Goal: Transaction & Acquisition: Purchase product/service

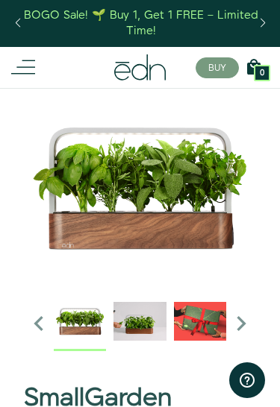
click at [248, 324] on icon "Next slide" at bounding box center [241, 324] width 30 height 30
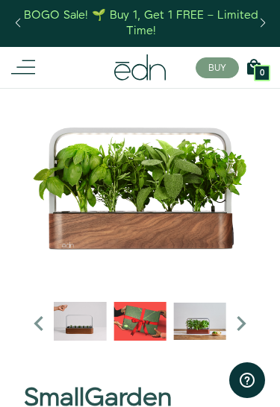
click at [245, 323] on icon "Next slide" at bounding box center [241, 324] width 30 height 30
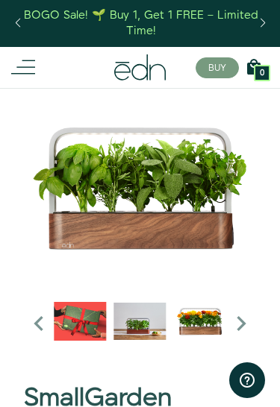
click at [242, 324] on icon "Next slide" at bounding box center [241, 324] width 30 height 30
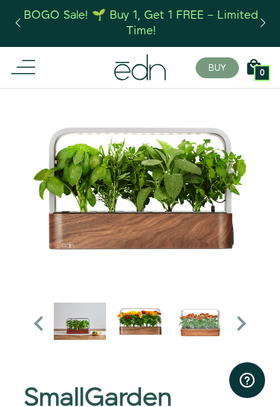
click at [245, 324] on icon "Next slide" at bounding box center [241, 324] width 30 height 30
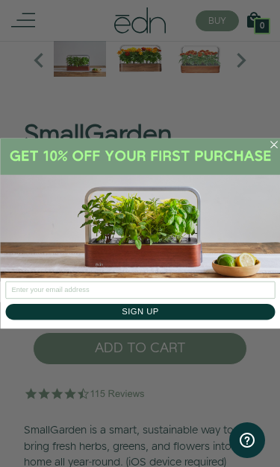
scroll to position [266, 0]
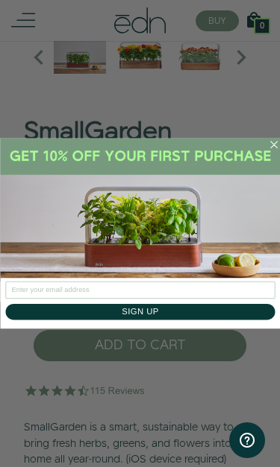
click at [274, 148] on circle "Close dialog" at bounding box center [272, 144] width 15 height 15
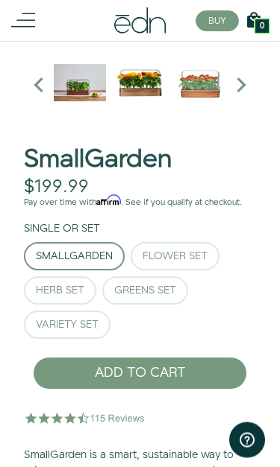
scroll to position [239, 0]
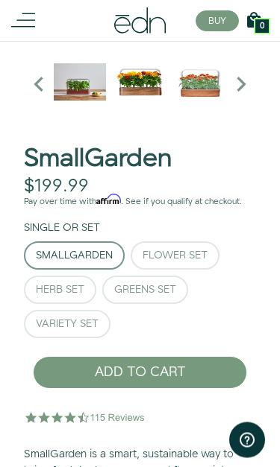
click at [243, 83] on icon "Next slide" at bounding box center [241, 85] width 30 height 30
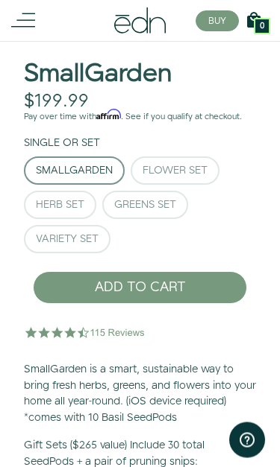
scroll to position [324, 0]
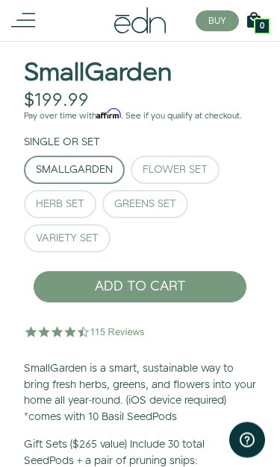
click at [197, 166] on div "Flower Set" at bounding box center [174, 171] width 65 height 10
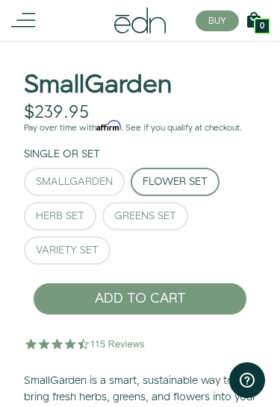
scroll to position [309, 0]
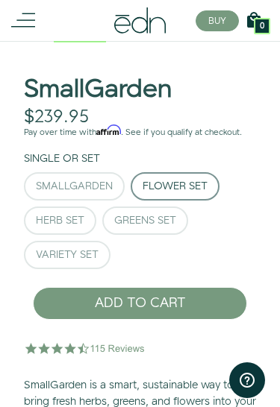
click at [52, 217] on div "Herb Set" at bounding box center [60, 220] width 48 height 10
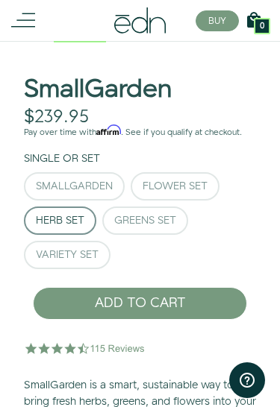
click at [173, 217] on div "Greens Set" at bounding box center [145, 220] width 62 height 10
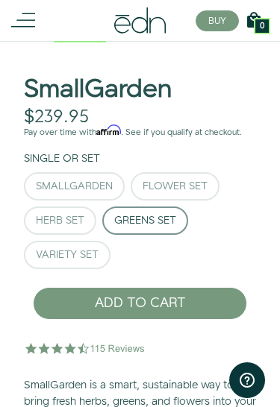
click at [45, 173] on button "SmallGarden" at bounding box center [74, 186] width 101 height 28
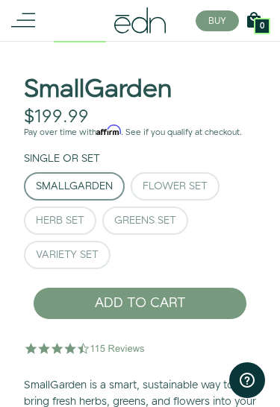
click at [37, 259] on div "Variety Set" at bounding box center [67, 255] width 63 height 10
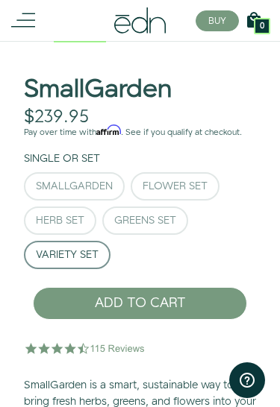
click at [40, 183] on div "SmallGarden" at bounding box center [74, 186] width 77 height 10
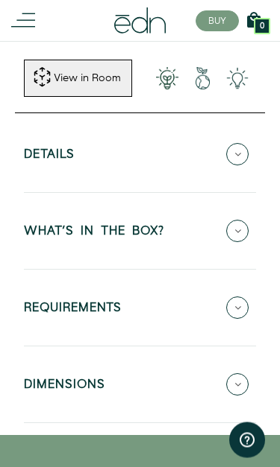
scroll to position [886, 0]
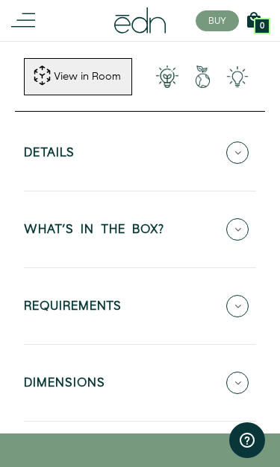
click at [240, 142] on icon at bounding box center [237, 153] width 22 height 22
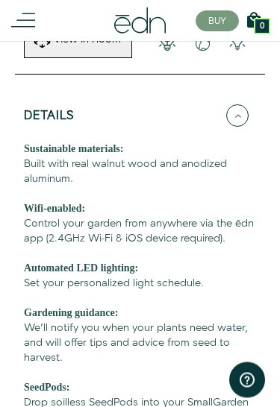
click at [237, 105] on icon at bounding box center [237, 116] width 22 height 22
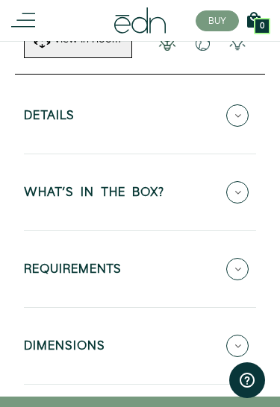
click at [243, 181] on icon at bounding box center [237, 192] width 22 height 22
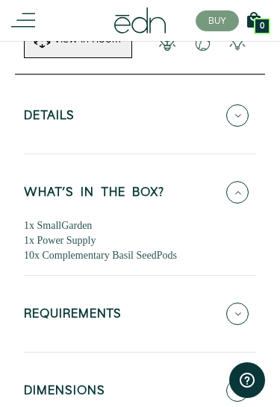
click at [239, 181] on icon at bounding box center [237, 192] width 22 height 22
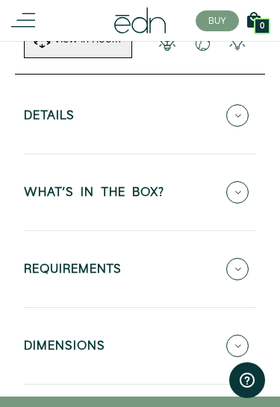
click at [240, 258] on icon at bounding box center [237, 269] width 22 height 22
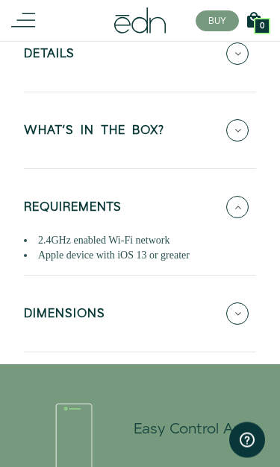
click at [239, 197] on icon at bounding box center [237, 208] width 22 height 22
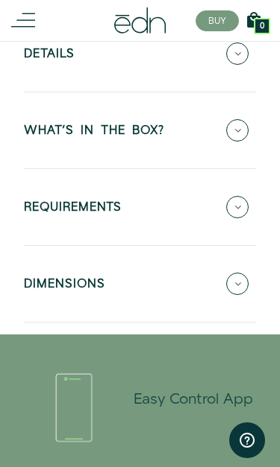
click at [239, 273] on icon at bounding box center [237, 284] width 22 height 22
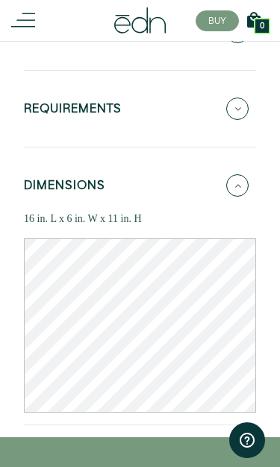
scroll to position [1094, 0]
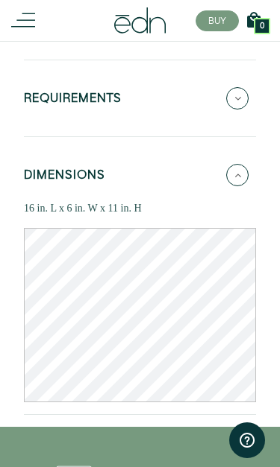
click at [242, 164] on icon at bounding box center [237, 175] width 22 height 22
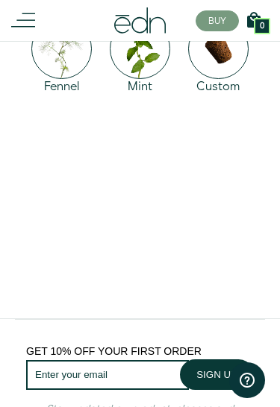
scroll to position [3046, 0]
